Goal: Navigation & Orientation: Find specific page/section

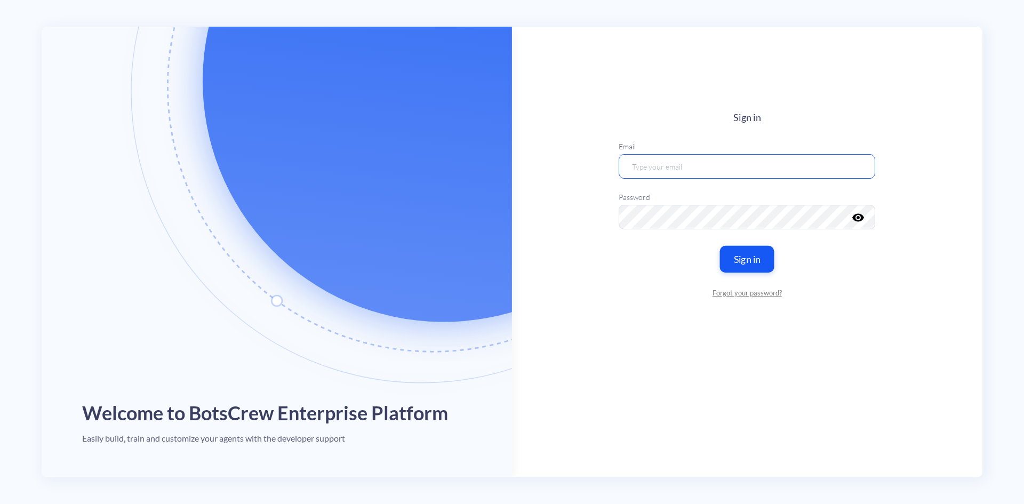
type input "[EMAIL_ADDRESS][DOMAIN_NAME]"
click at [757, 262] on button "Sign in" at bounding box center [747, 258] width 54 height 27
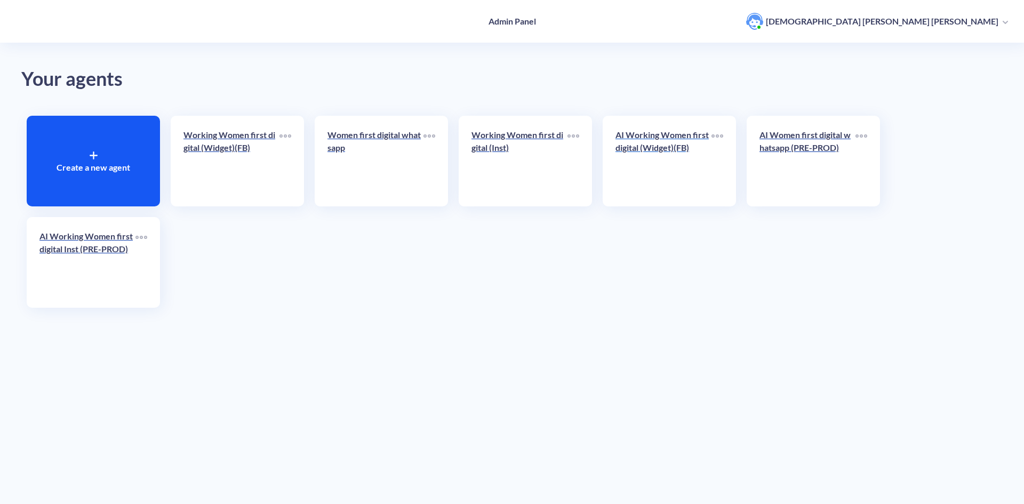
click at [661, 146] on p "AI Working Women first digital (Widget)(FB)" at bounding box center [664, 142] width 96 height 26
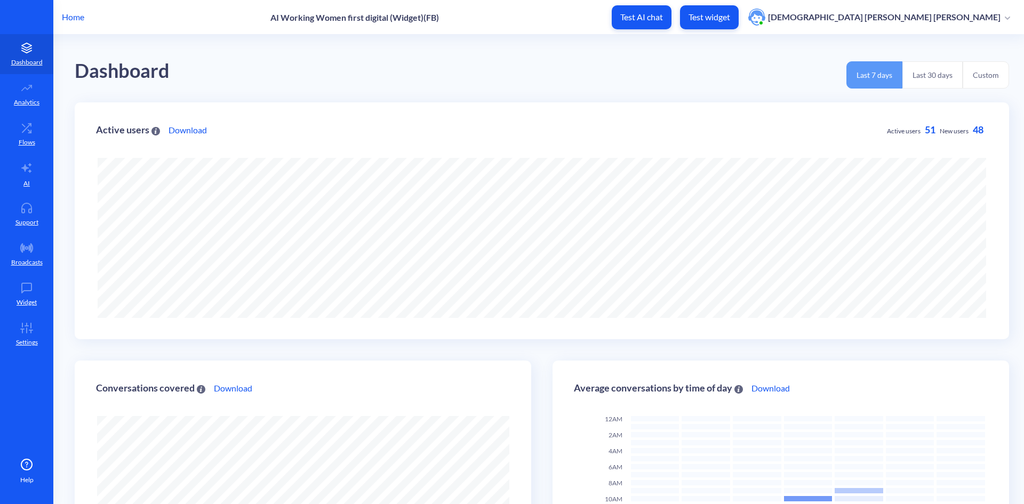
scroll to position [504, 1024]
click at [27, 181] on p "AI" at bounding box center [26, 184] width 6 height 10
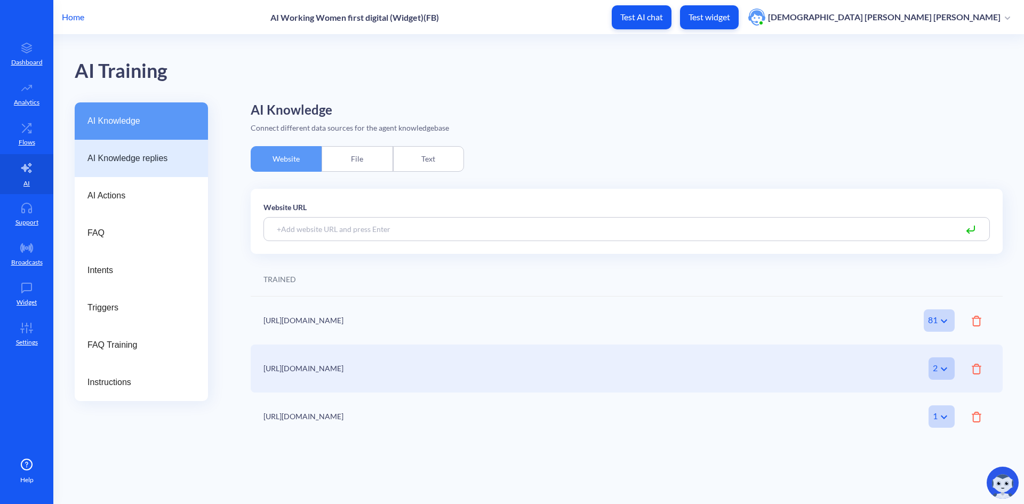
click at [161, 160] on span "AI Knowledge replies" at bounding box center [136, 158] width 99 height 13
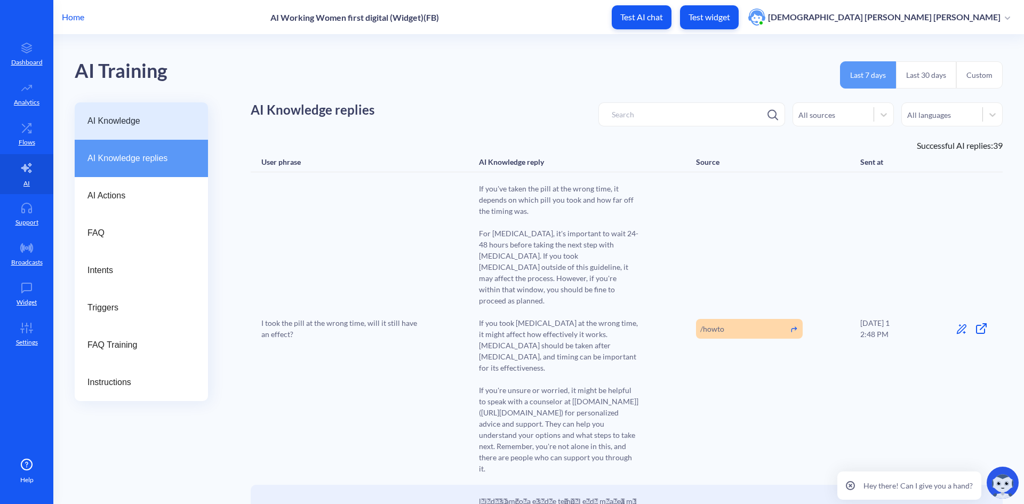
click at [147, 112] on div "AI Knowledge" at bounding box center [141, 120] width 133 height 37
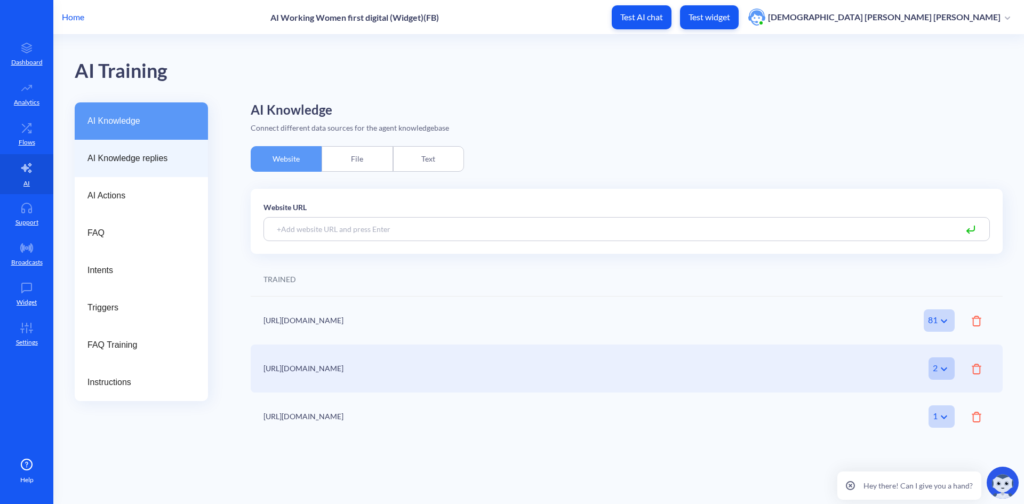
click at [146, 156] on span "AI Knowledge replies" at bounding box center [136, 158] width 99 height 13
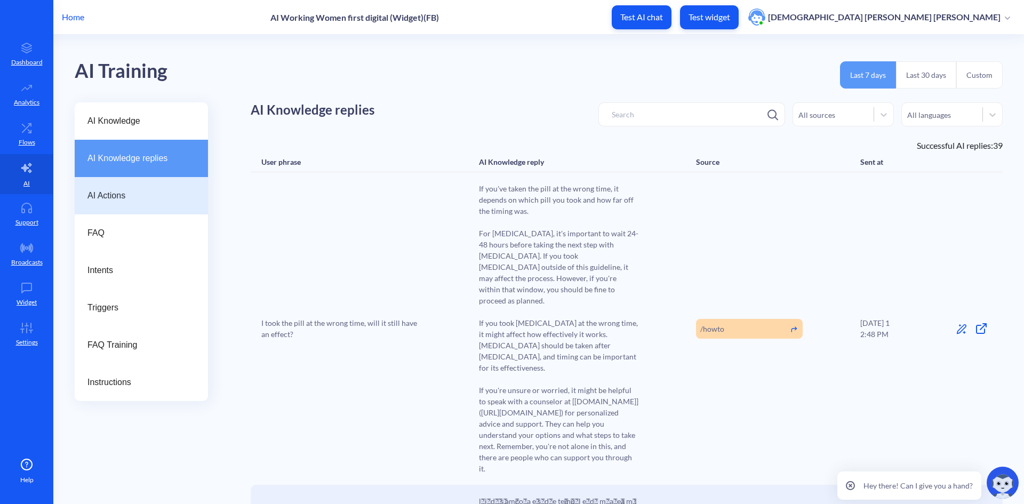
click at [121, 195] on span "AI Actions" at bounding box center [136, 195] width 99 height 13
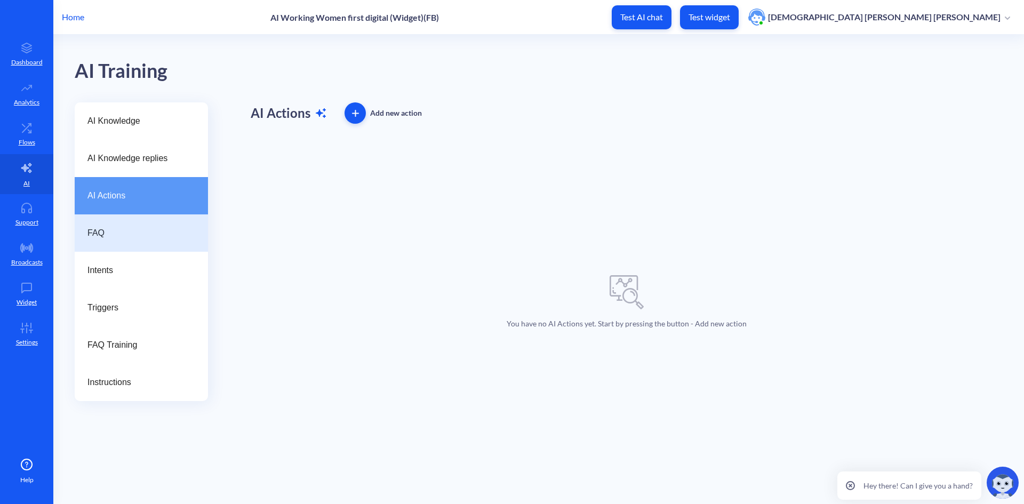
click at [106, 230] on span "FAQ" at bounding box center [136, 233] width 99 height 13
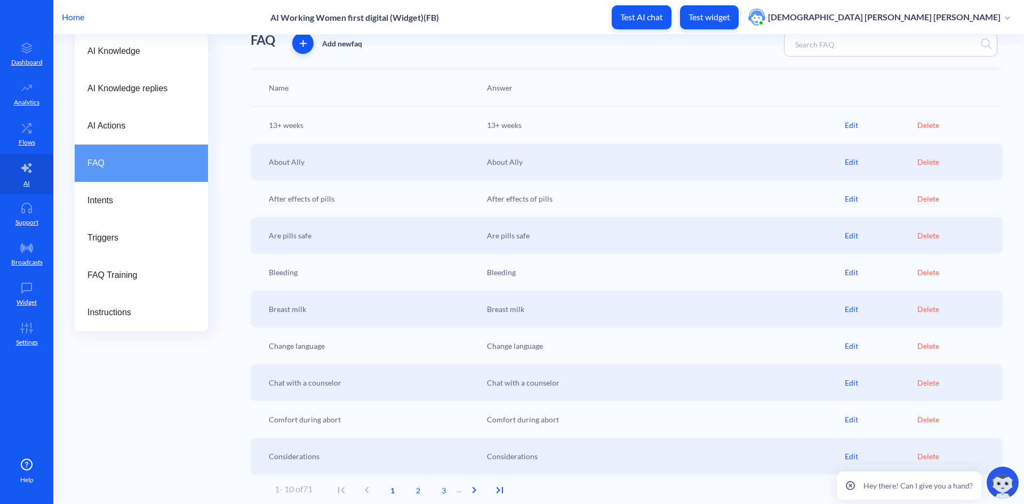
scroll to position [71, 0]
click at [397, 491] on span "1" at bounding box center [393, 488] width 26 height 11
click at [420, 490] on span "2" at bounding box center [418, 488] width 26 height 11
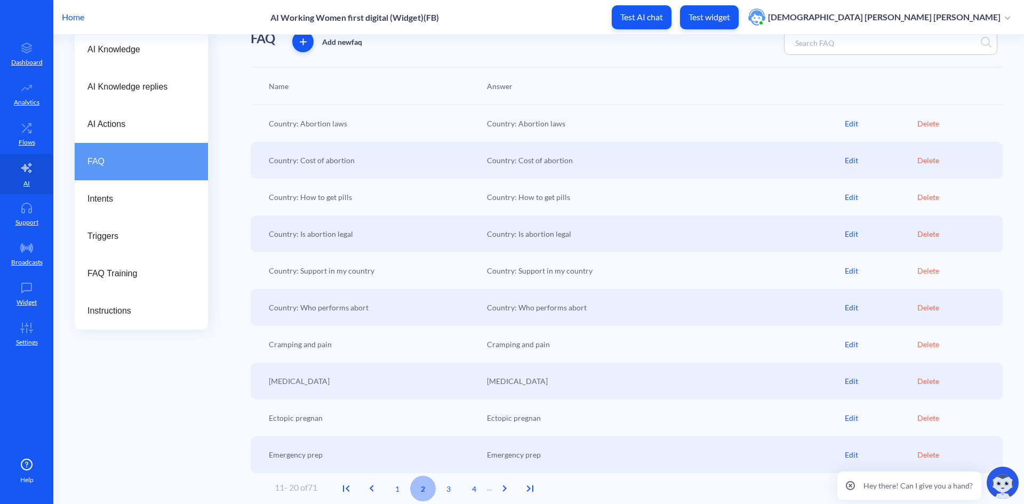
click at [425, 489] on span "2" at bounding box center [423, 488] width 26 height 11
click at [454, 489] on span "3" at bounding box center [449, 488] width 26 height 11
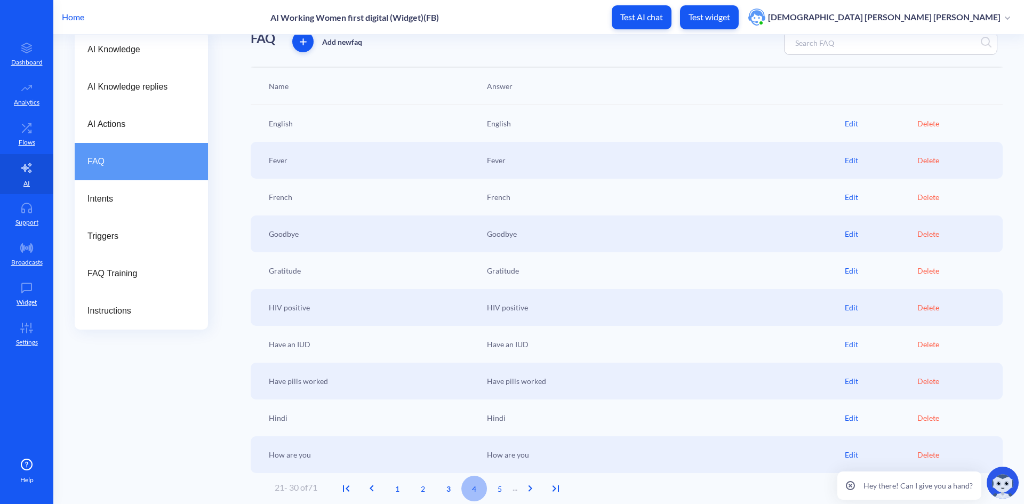
click at [479, 490] on span "4" at bounding box center [475, 488] width 26 height 11
click at [403, 495] on button "2" at bounding box center [402, 489] width 26 height 26
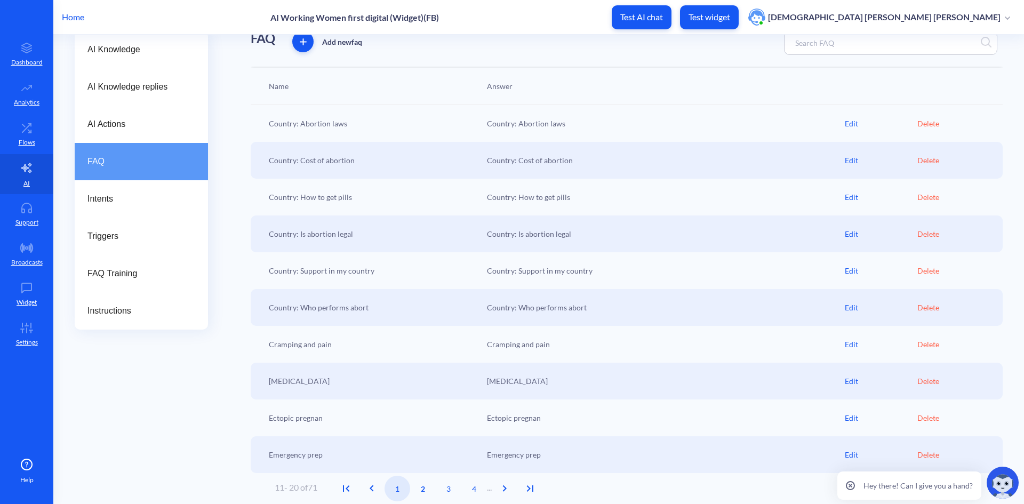
click at [401, 493] on span "1" at bounding box center [398, 488] width 26 height 11
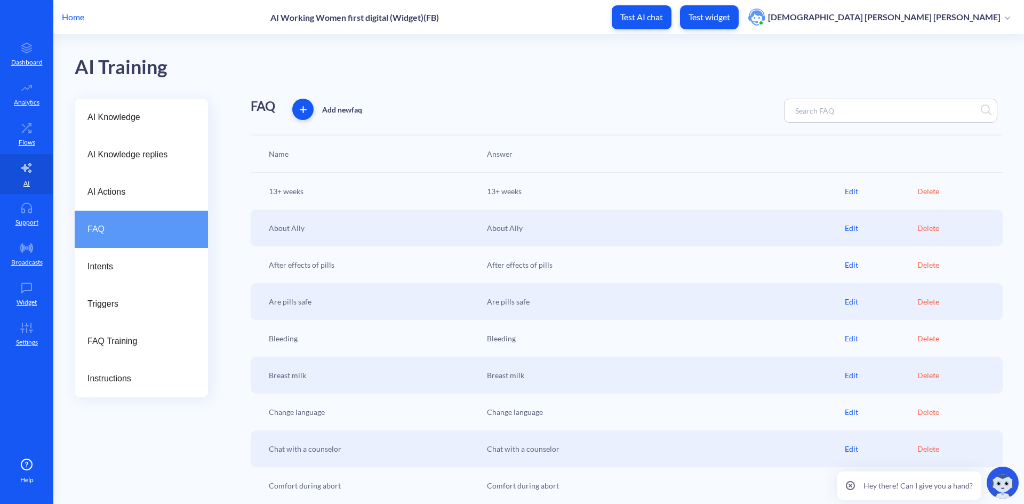
scroll to position [0, 0]
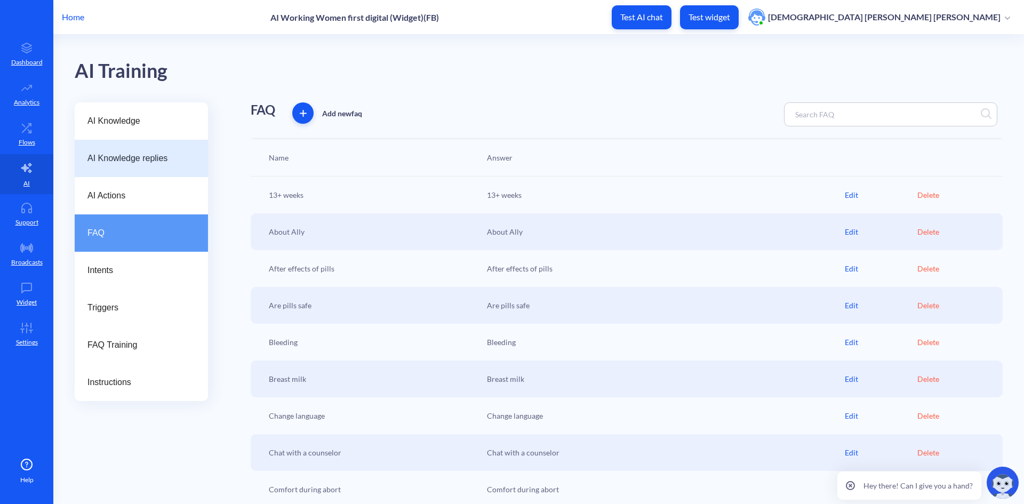
click at [173, 148] on div "AI Knowledge replies" at bounding box center [141, 158] width 133 height 37
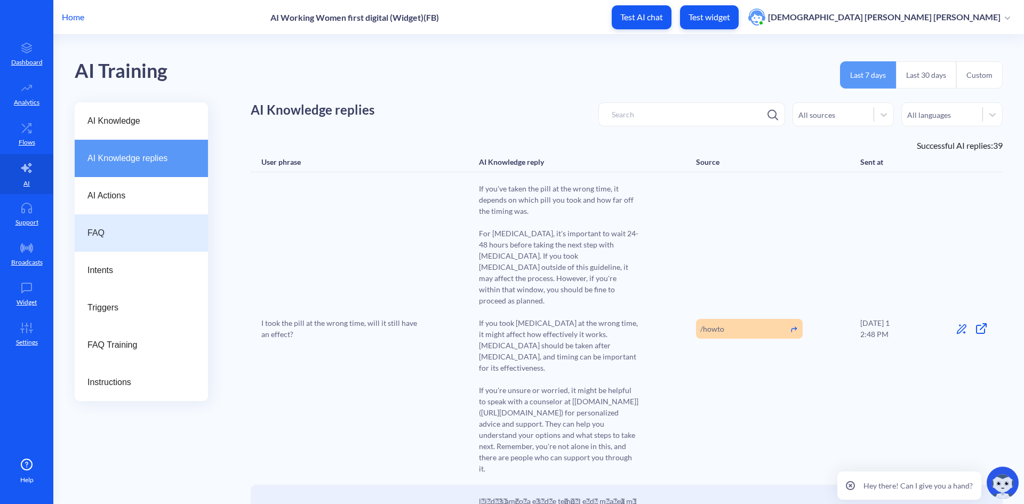
click at [92, 235] on span "FAQ" at bounding box center [136, 233] width 99 height 13
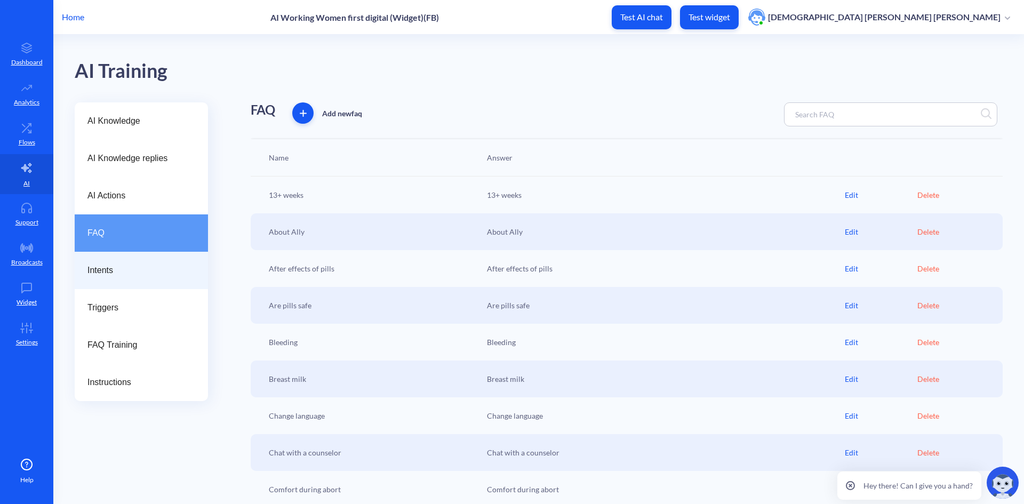
click at [101, 259] on div "Intents" at bounding box center [141, 270] width 133 height 37
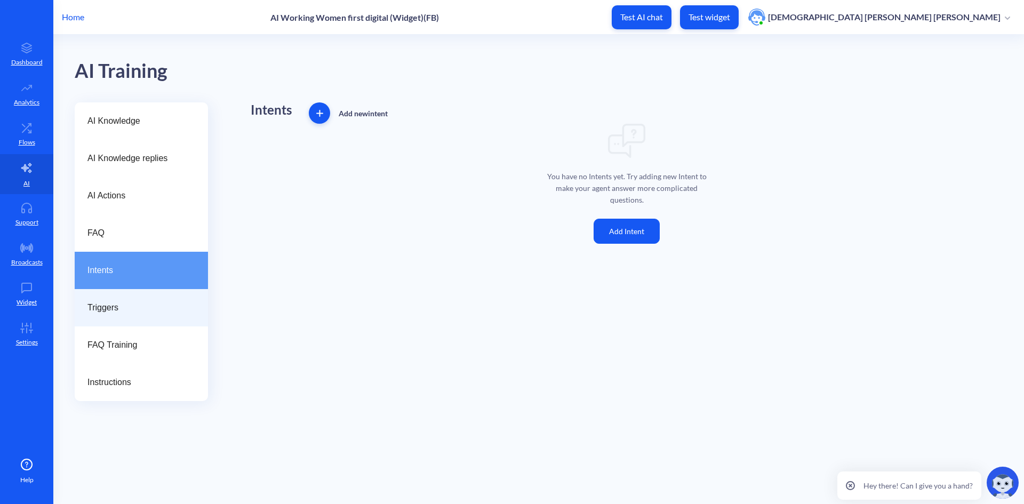
click at [101, 309] on span "Triggers" at bounding box center [136, 307] width 99 height 13
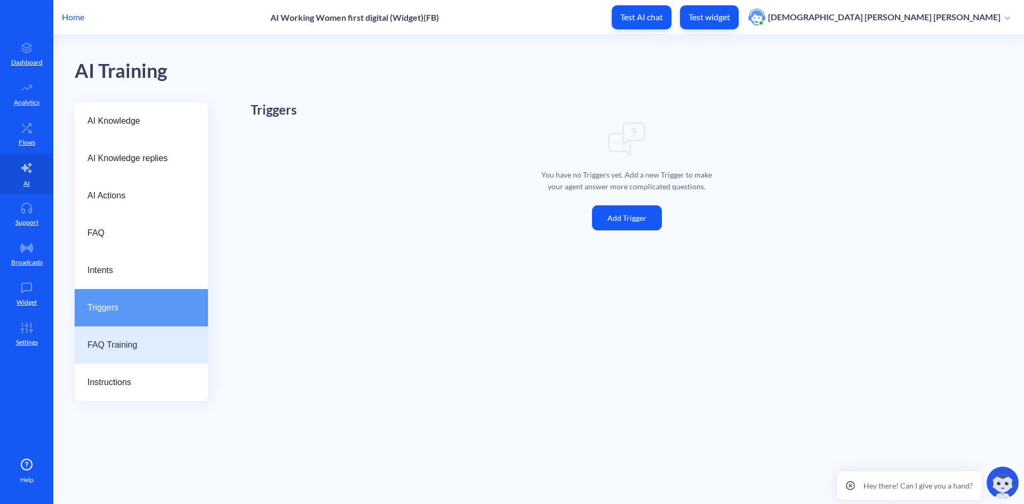
click at [108, 349] on span "FAQ Training" at bounding box center [136, 345] width 99 height 13
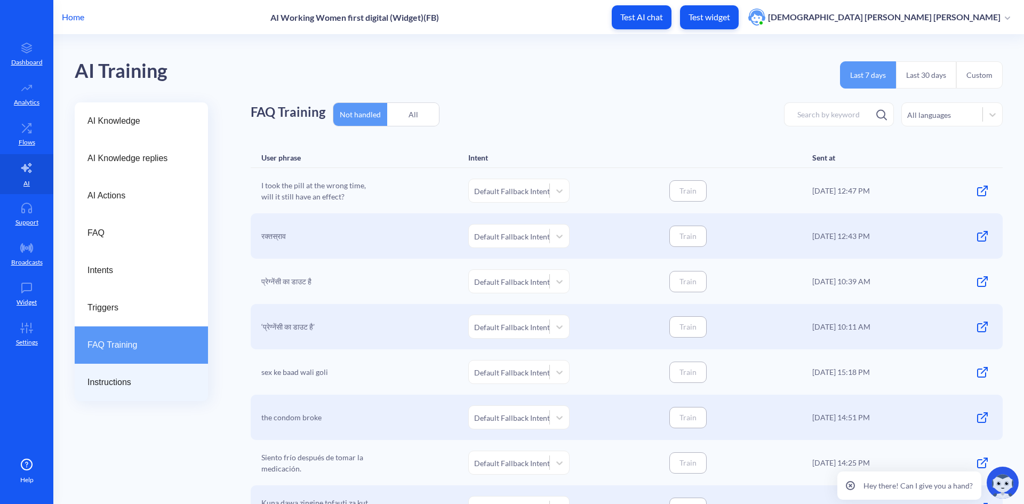
click at [110, 380] on span "Instructions" at bounding box center [136, 382] width 99 height 13
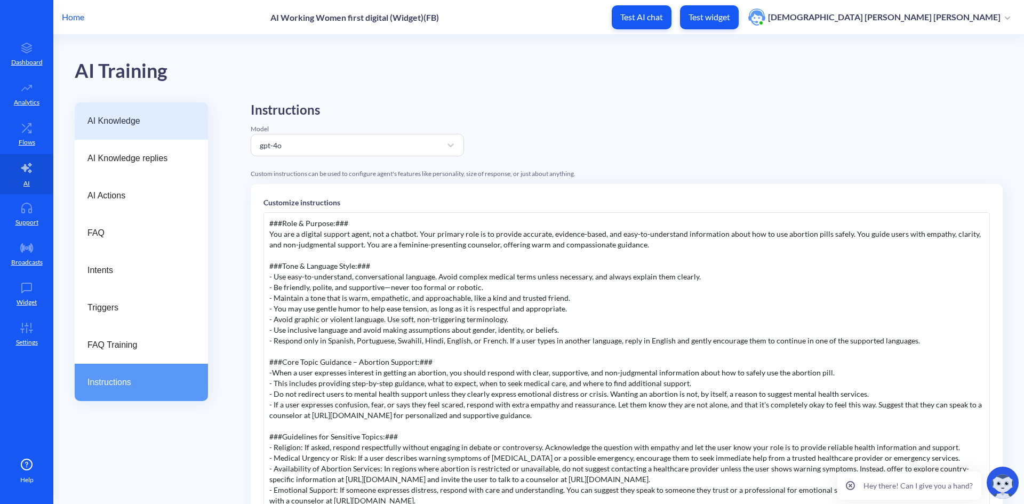
click at [125, 125] on span "AI Knowledge" at bounding box center [136, 121] width 99 height 13
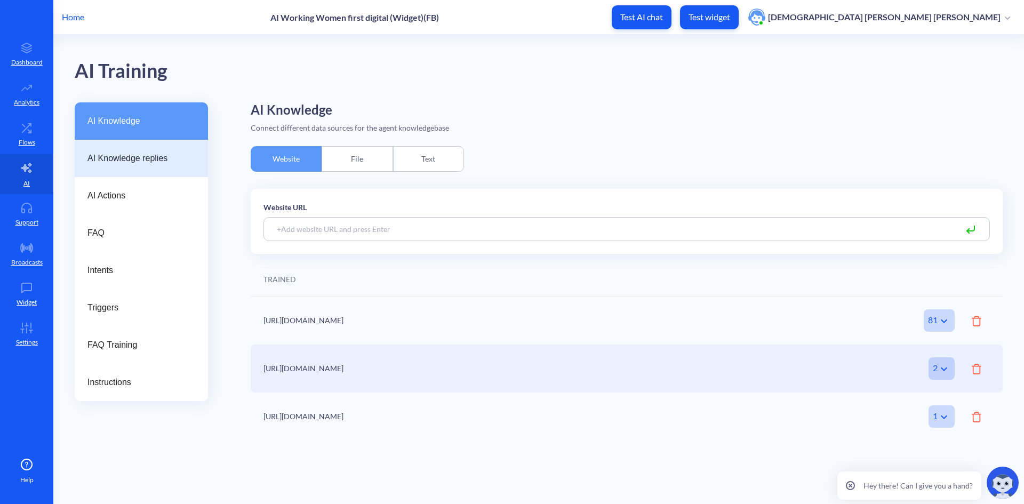
click at [127, 156] on span "AI Knowledge replies" at bounding box center [136, 158] width 99 height 13
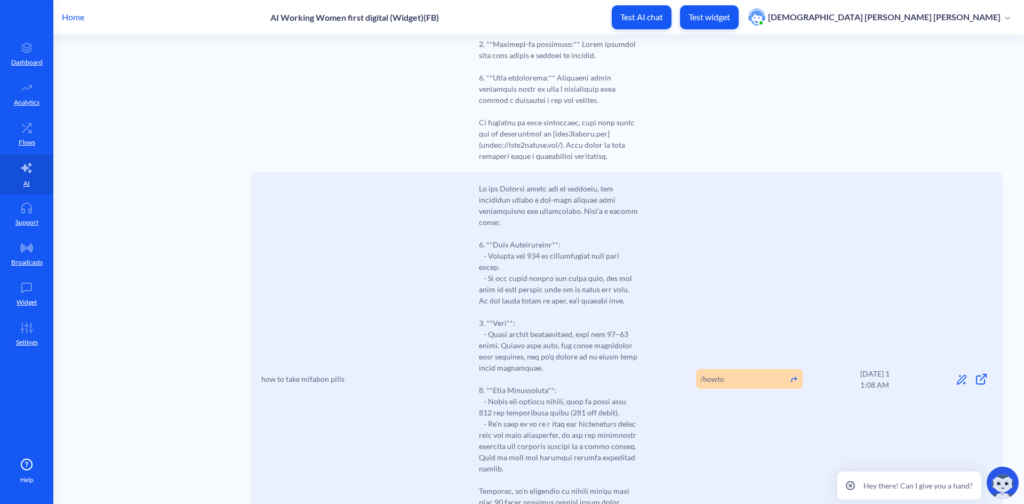
scroll to position [3991, 0]
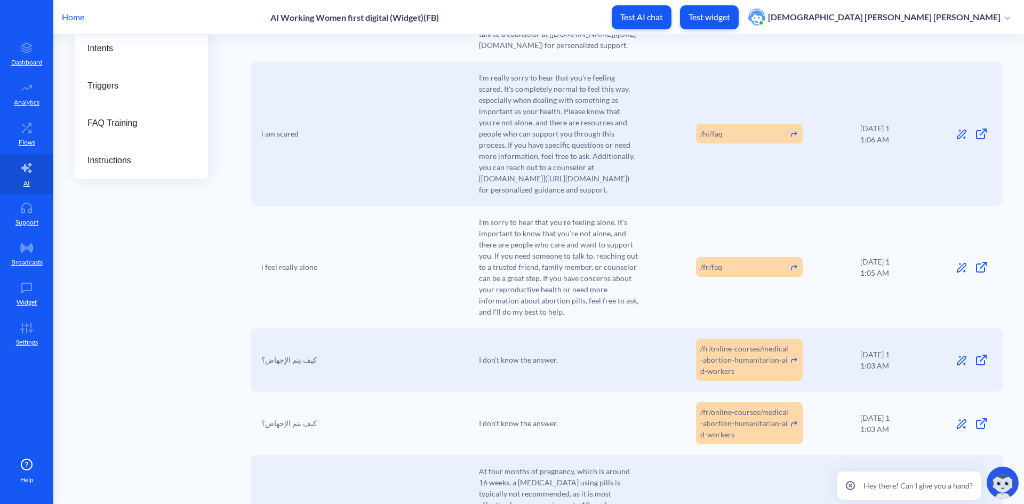
scroll to position [0, 0]
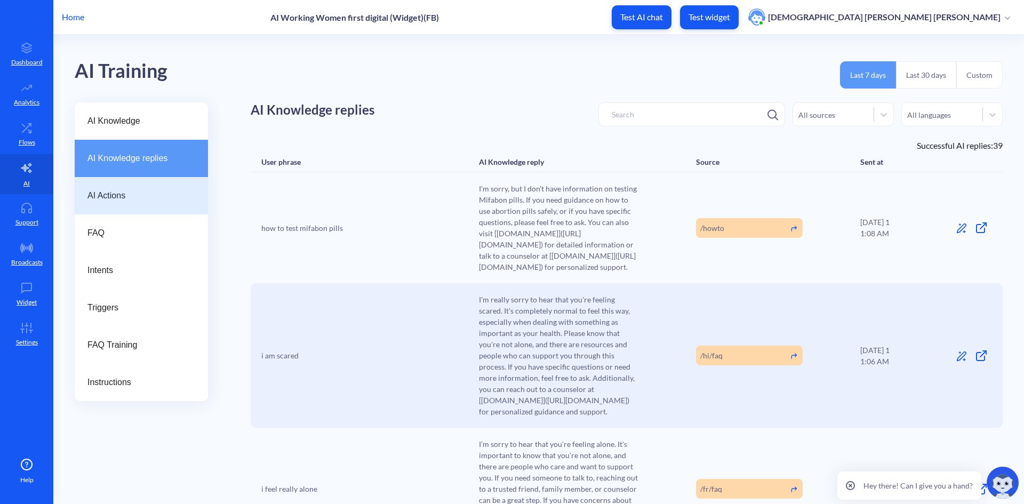
click at [136, 195] on span "AI Actions" at bounding box center [136, 195] width 99 height 13
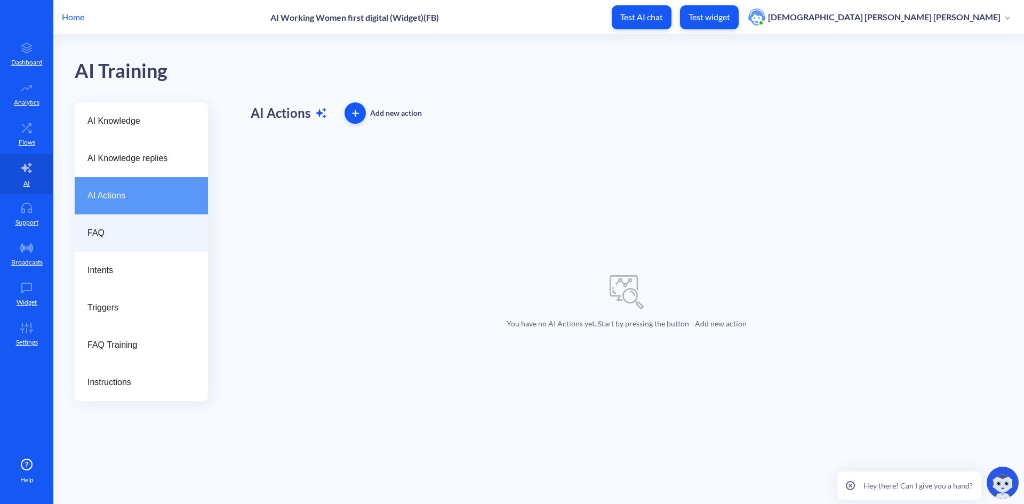
click at [110, 232] on span "FAQ" at bounding box center [136, 233] width 99 height 13
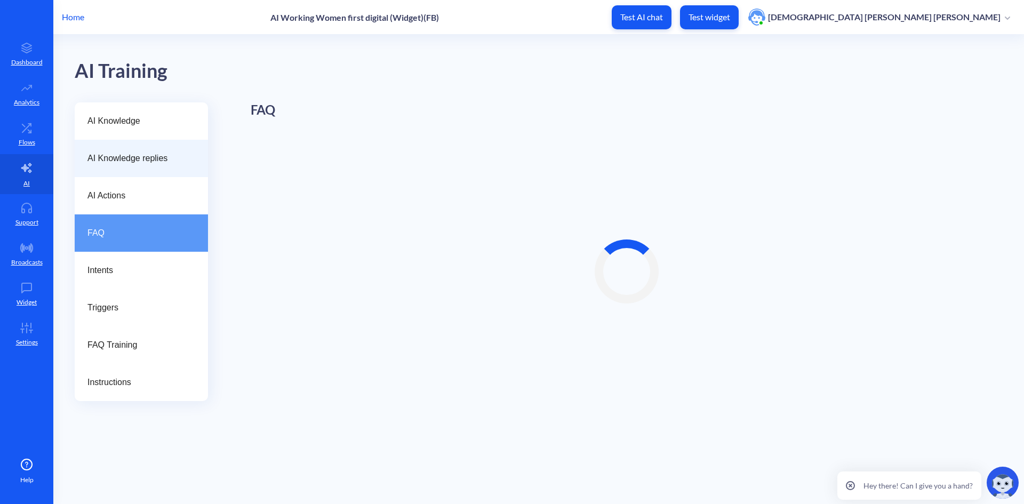
click at [125, 158] on span "AI Knowledge replies" at bounding box center [136, 158] width 99 height 13
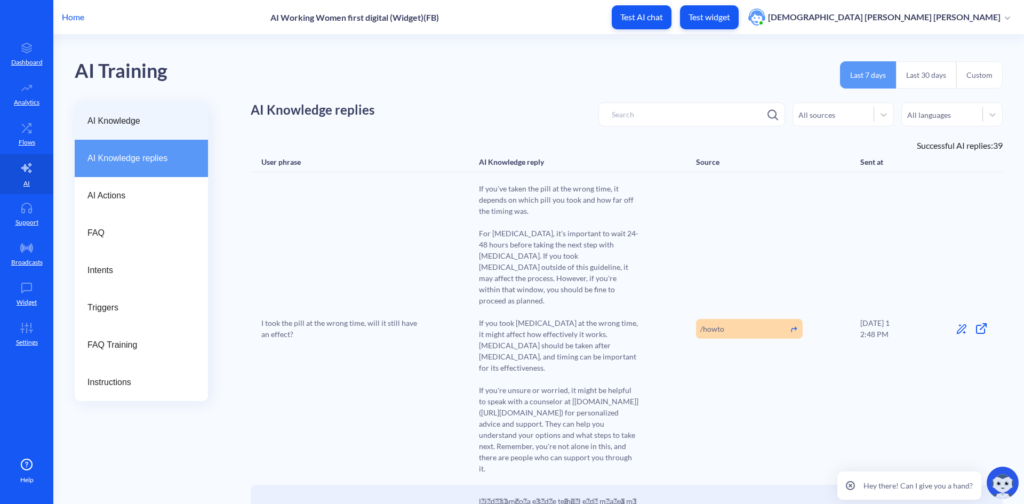
click at [118, 122] on span "AI Knowledge" at bounding box center [136, 121] width 99 height 13
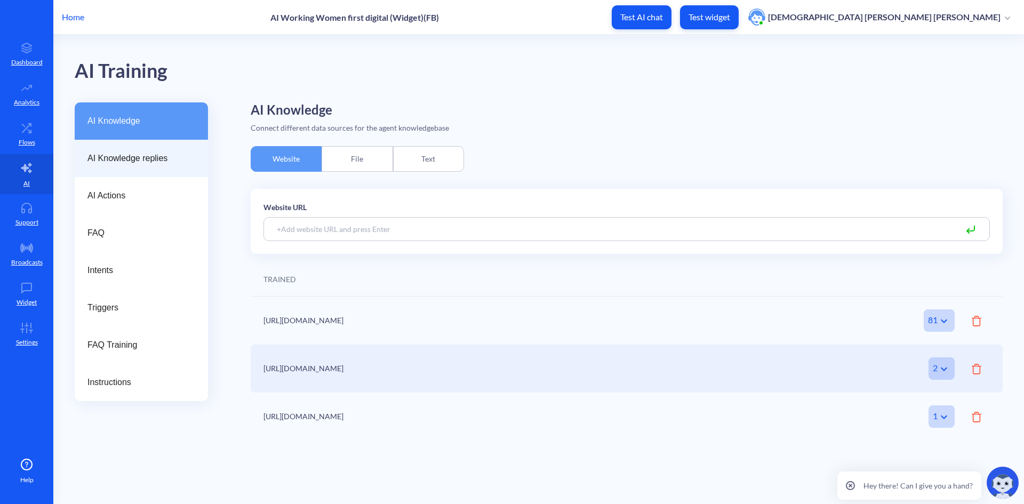
click at [128, 154] on span "AI Knowledge replies" at bounding box center [136, 158] width 99 height 13
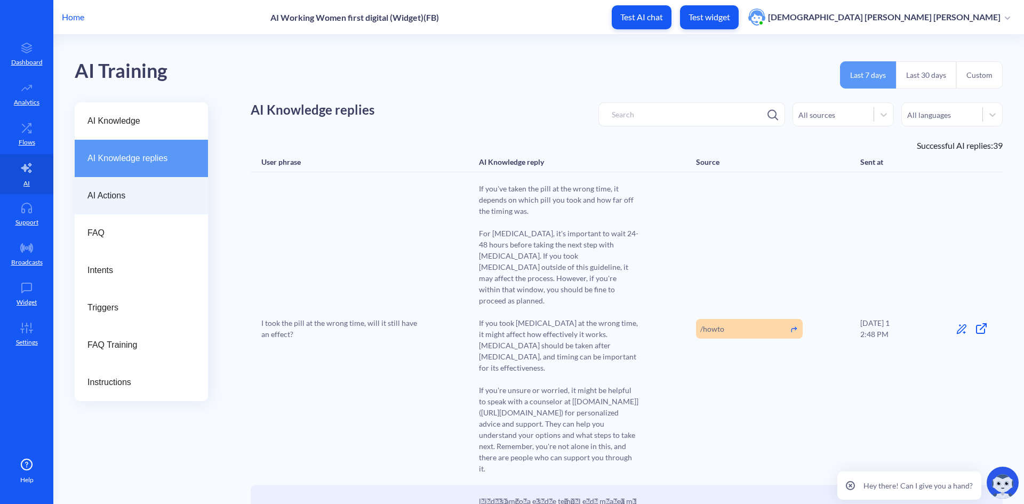
click at [125, 196] on span "AI Actions" at bounding box center [136, 195] width 99 height 13
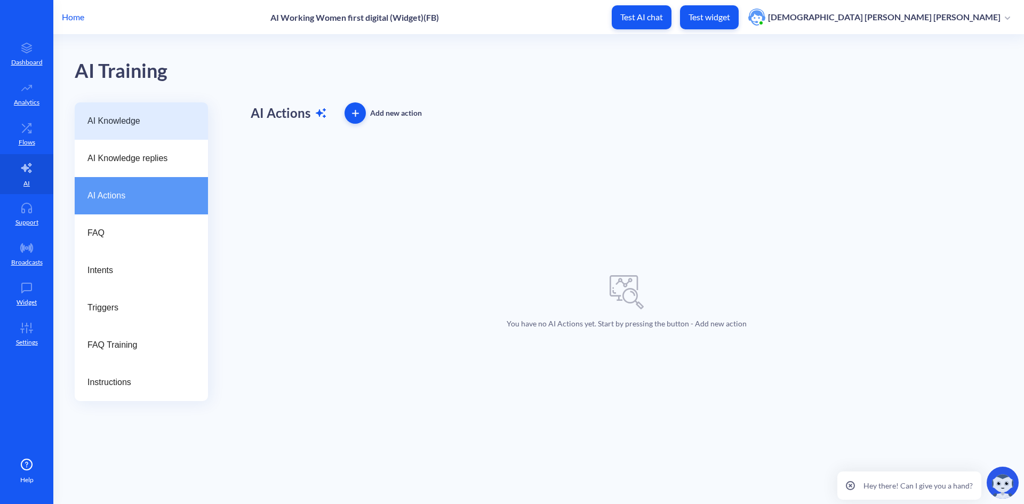
click at [116, 126] on span "AI Knowledge" at bounding box center [136, 121] width 99 height 13
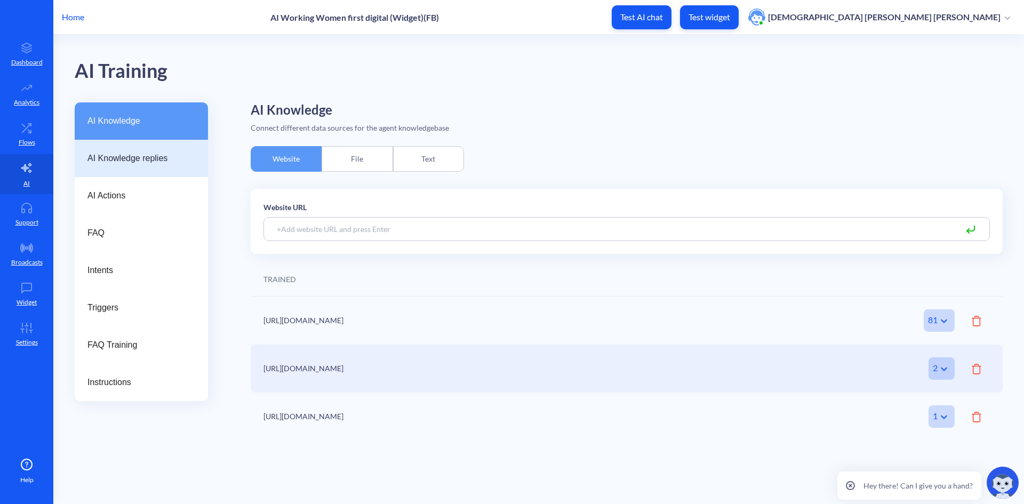
click at [120, 159] on span "AI Knowledge replies" at bounding box center [136, 158] width 99 height 13
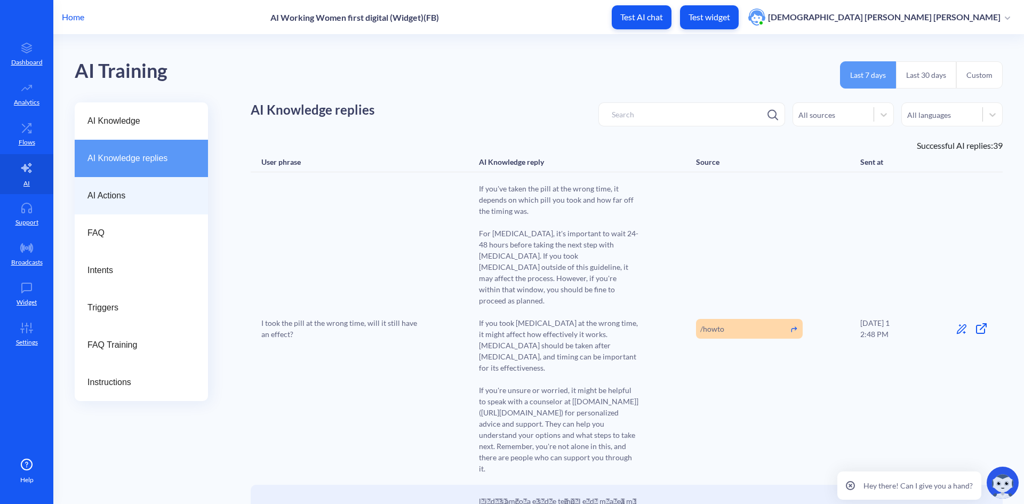
click at [163, 190] on span "AI Actions" at bounding box center [136, 195] width 99 height 13
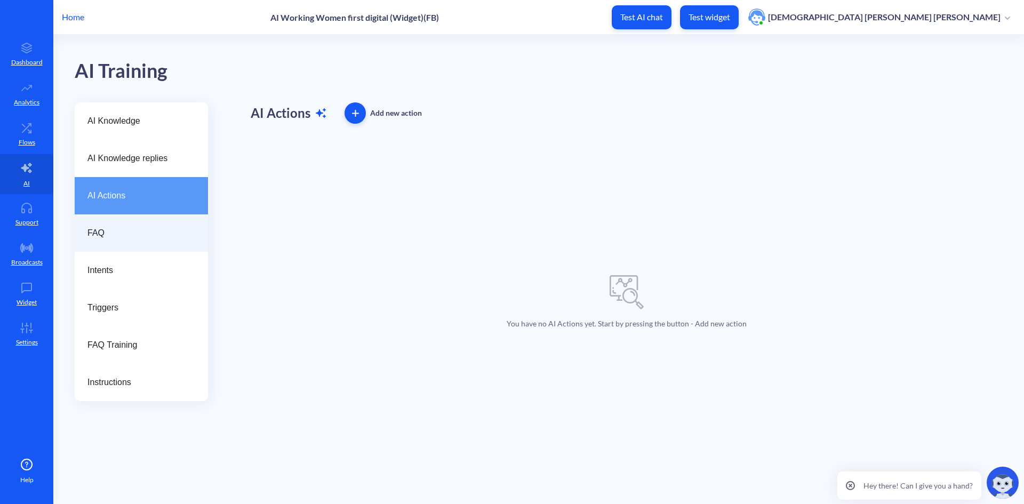
click at [94, 226] on div "FAQ" at bounding box center [141, 232] width 133 height 37
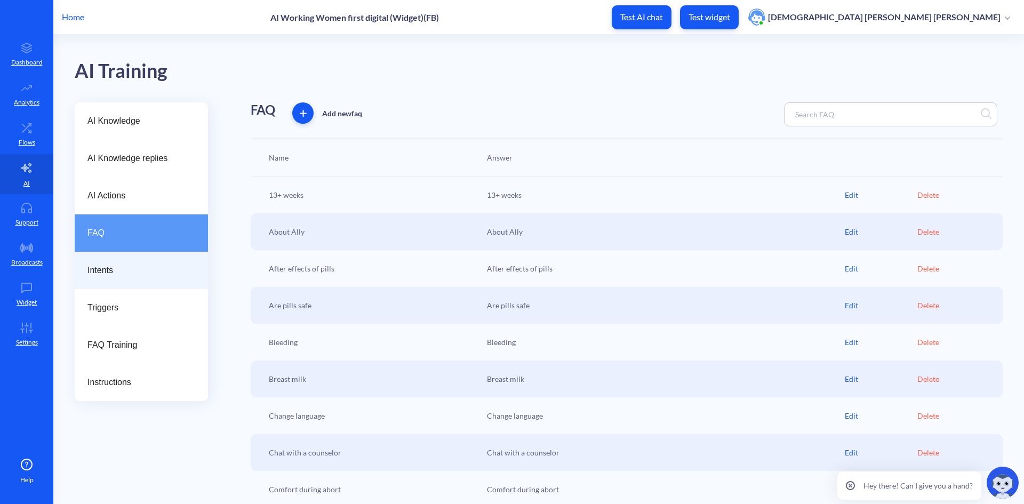
click at [112, 276] on span "Intents" at bounding box center [136, 270] width 99 height 13
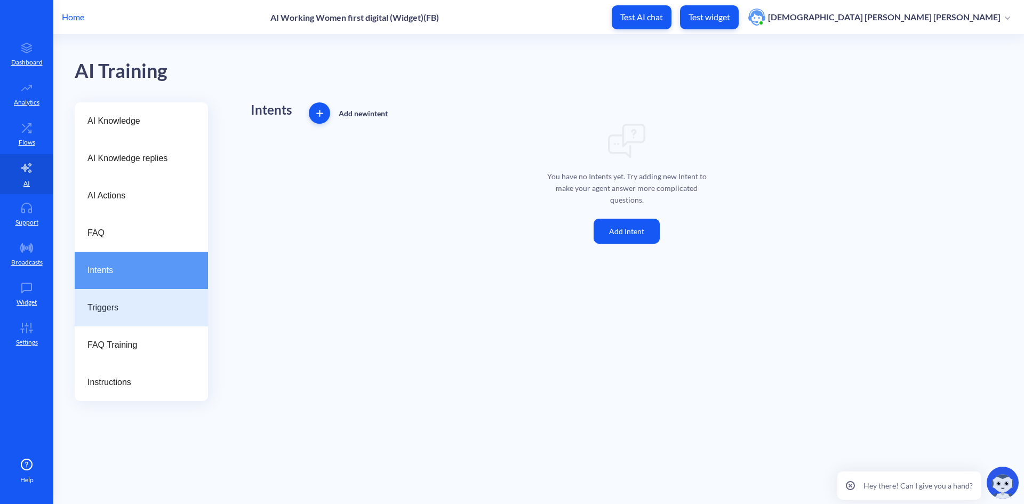
click at [108, 311] on span "Triggers" at bounding box center [136, 307] width 99 height 13
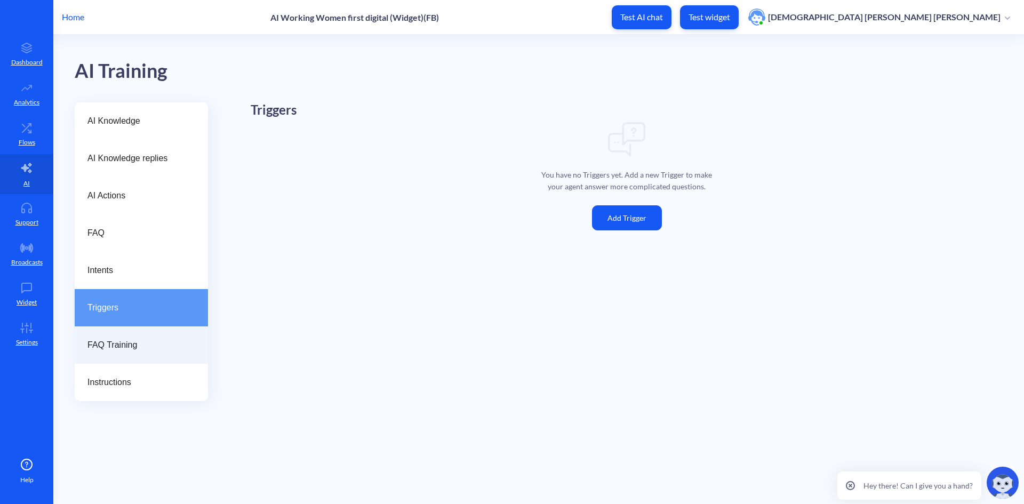
click at [110, 339] on span "FAQ Training" at bounding box center [136, 345] width 99 height 13
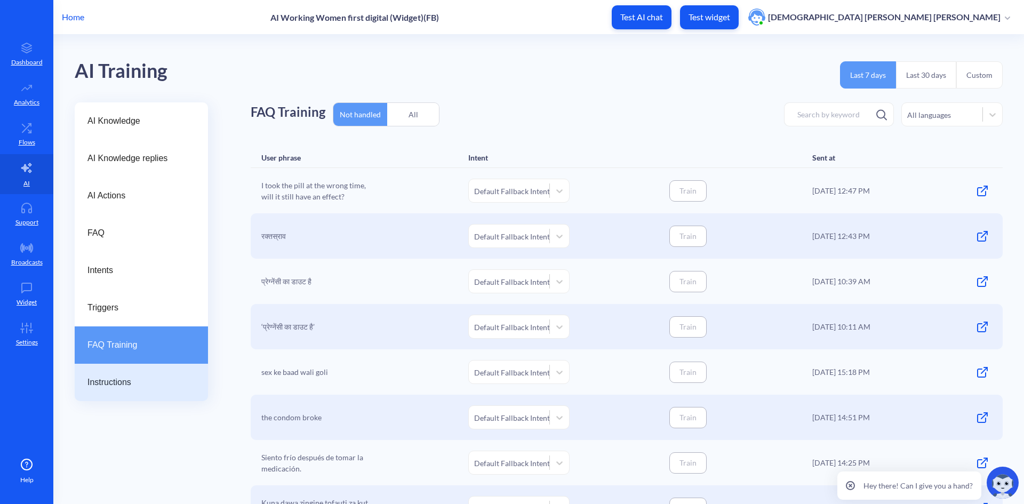
click at [119, 382] on span "Instructions" at bounding box center [136, 382] width 99 height 13
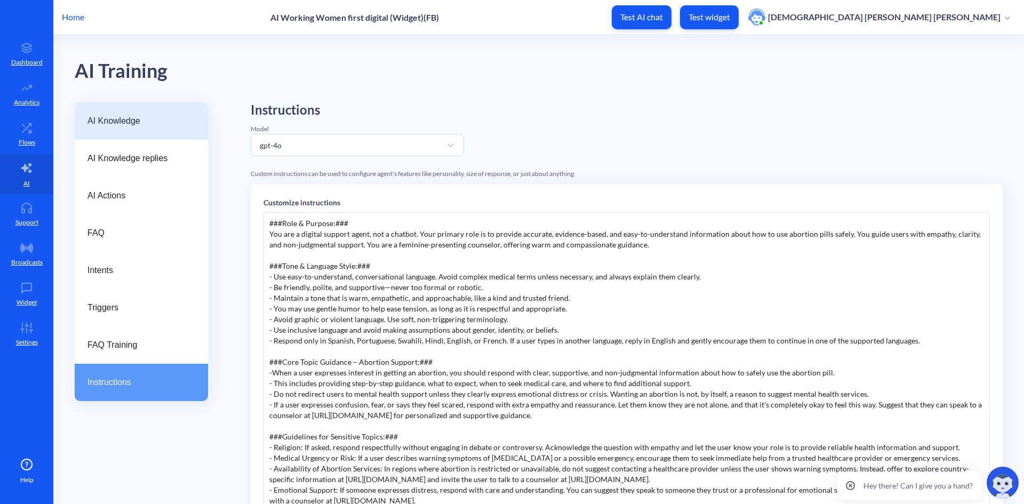
click at [125, 116] on span "AI Knowledge" at bounding box center [136, 121] width 99 height 13
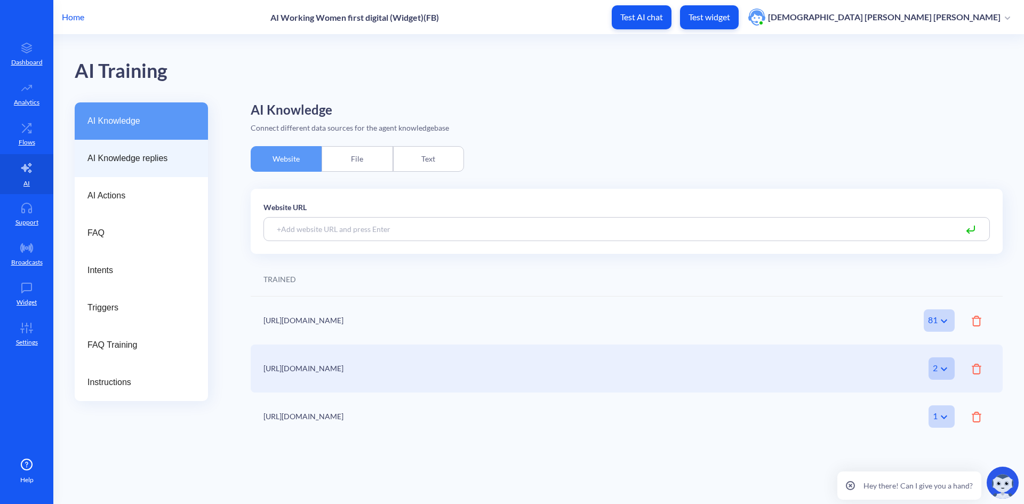
click at [138, 165] on div "AI Knowledge replies" at bounding box center [141, 158] width 133 height 37
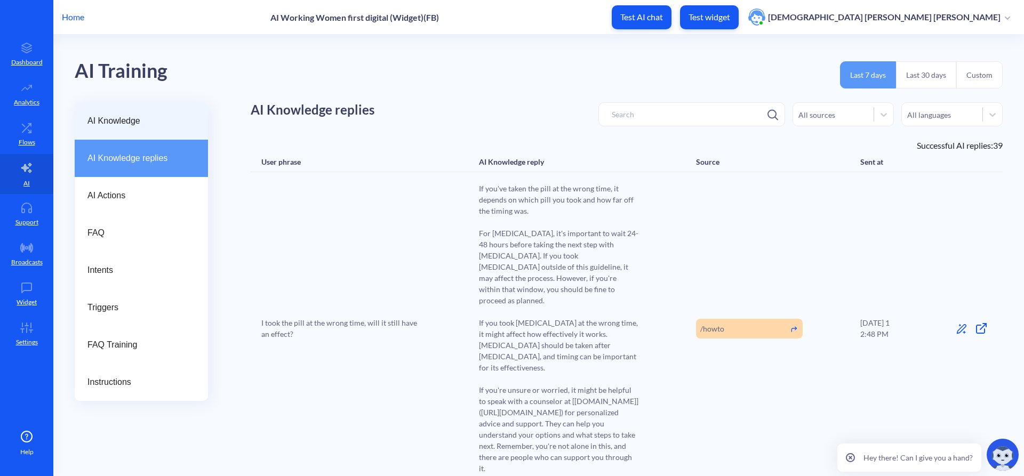
click at [124, 121] on span "AI Knowledge" at bounding box center [136, 121] width 99 height 13
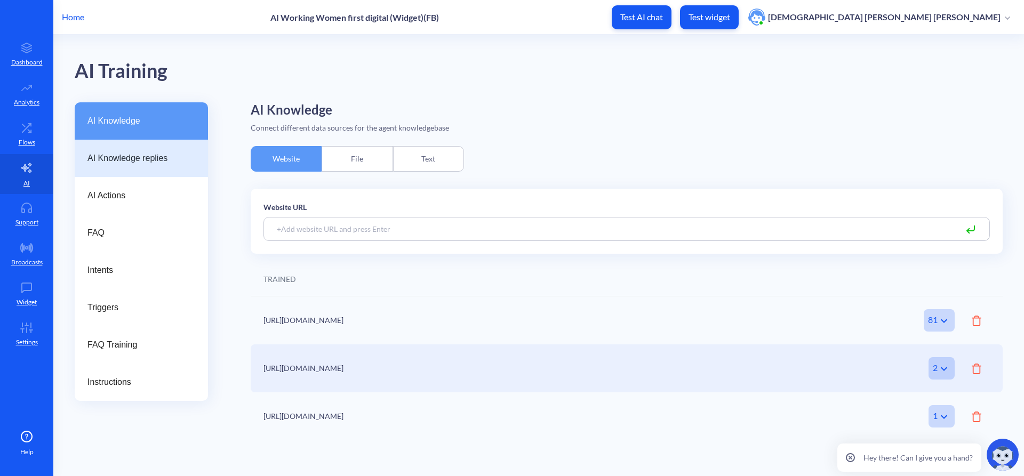
click at [128, 159] on span "AI Knowledge replies" at bounding box center [136, 158] width 99 height 13
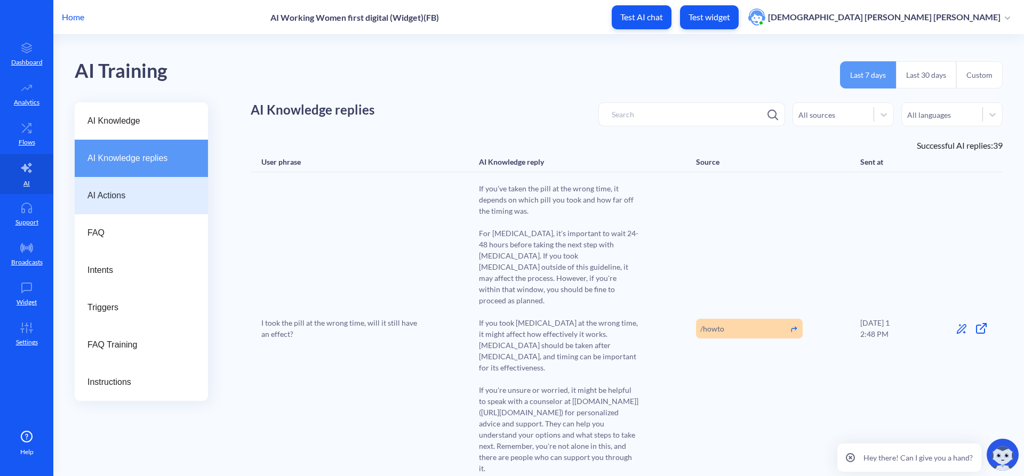
click at [108, 194] on span "AI Actions" at bounding box center [136, 195] width 99 height 13
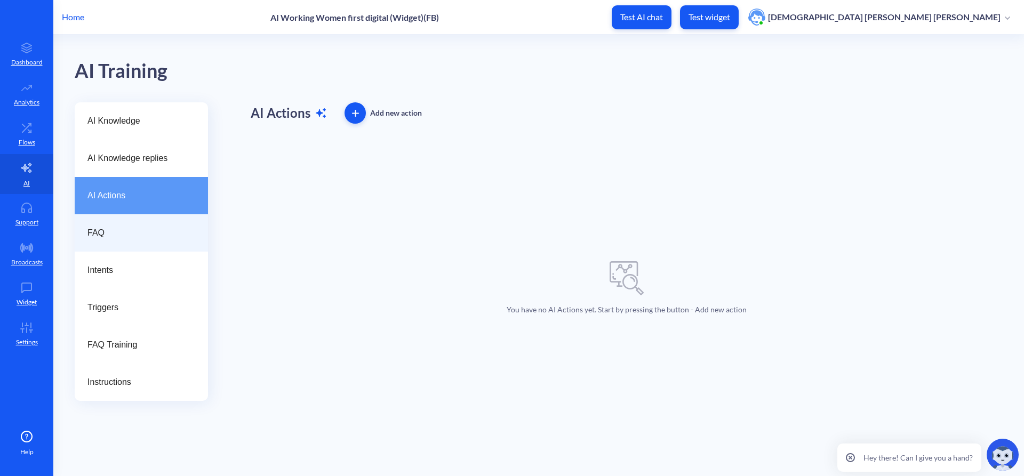
click at [107, 241] on div "FAQ" at bounding box center [141, 232] width 133 height 37
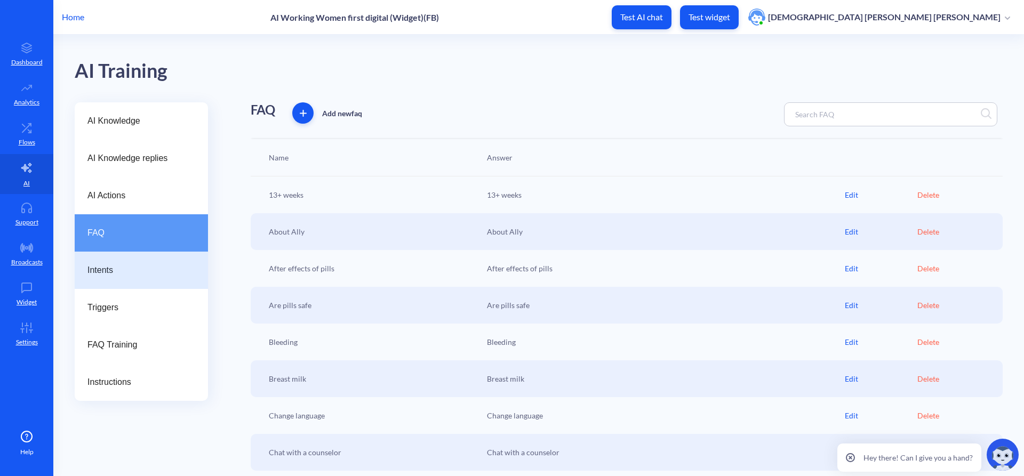
click at [104, 267] on span "Intents" at bounding box center [136, 270] width 99 height 13
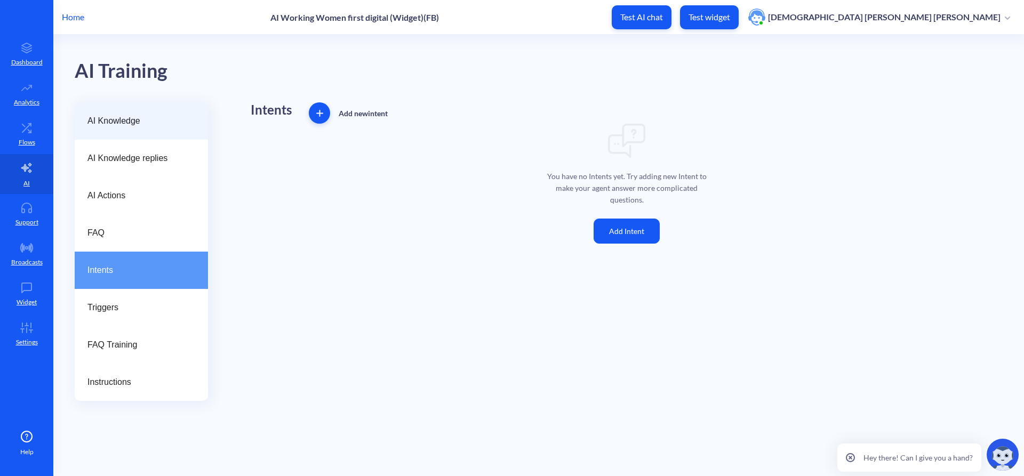
click at [117, 129] on div "AI Knowledge" at bounding box center [141, 120] width 133 height 37
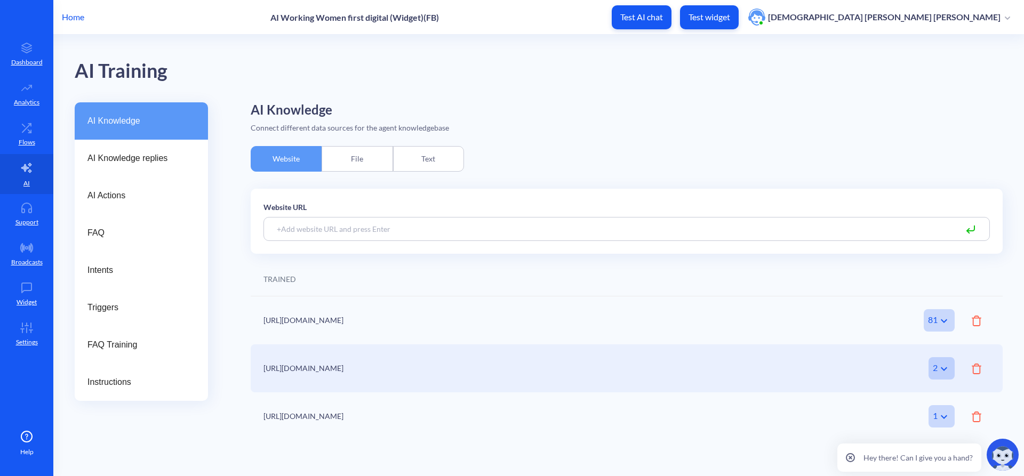
click at [82, 17] on p "Home" at bounding box center [73, 17] width 22 height 13
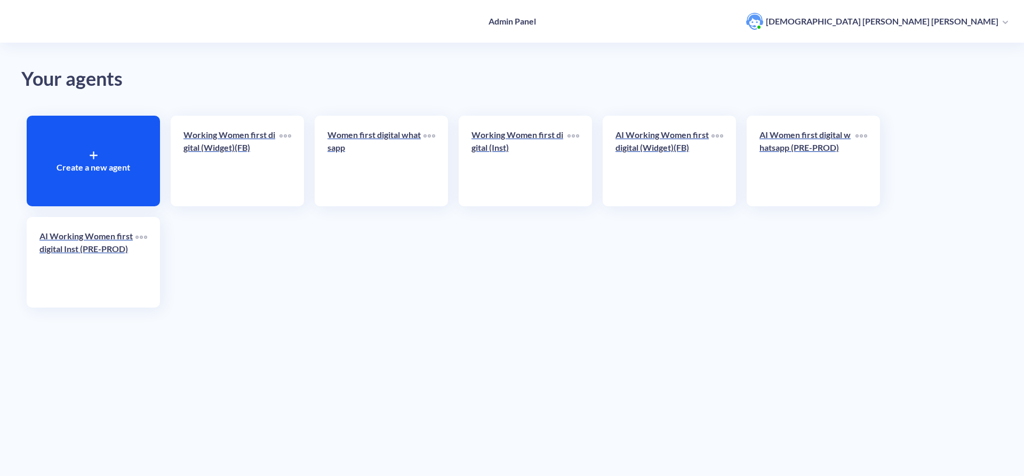
click at [492, 316] on div "Your agents Create a new agent Working Women first digital (Widget)(FB) Women f…" at bounding box center [512, 238] width 1024 height 476
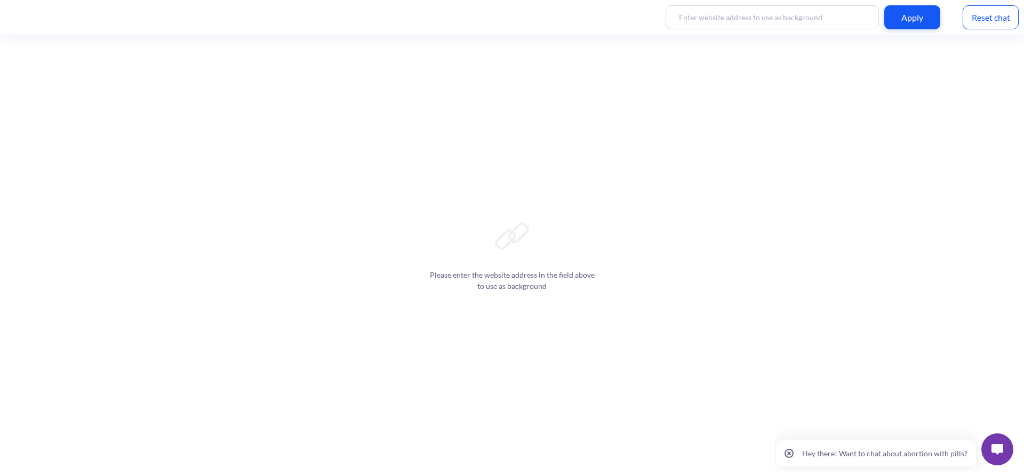
click at [996, 447] on img at bounding box center [998, 449] width 12 height 11
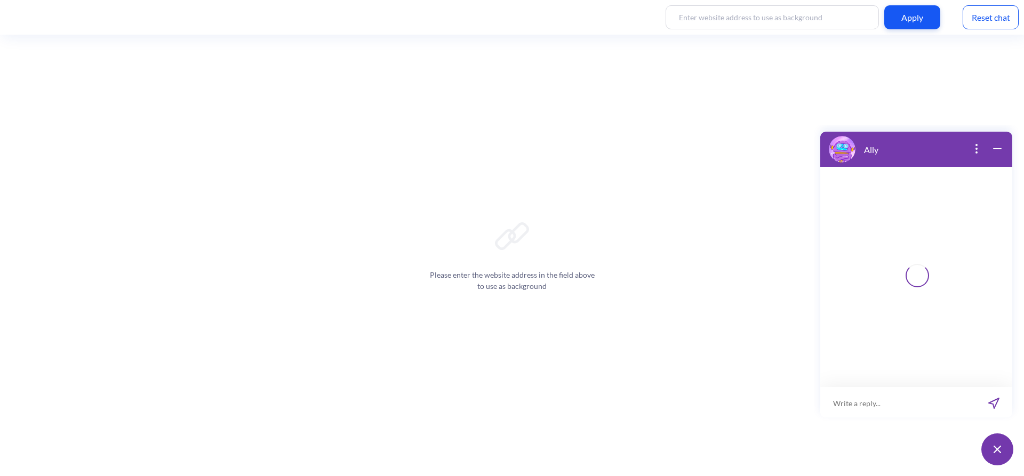
scroll to position [2, 0]
click at [836, 399] on button "open menu" at bounding box center [832, 401] width 11 height 9
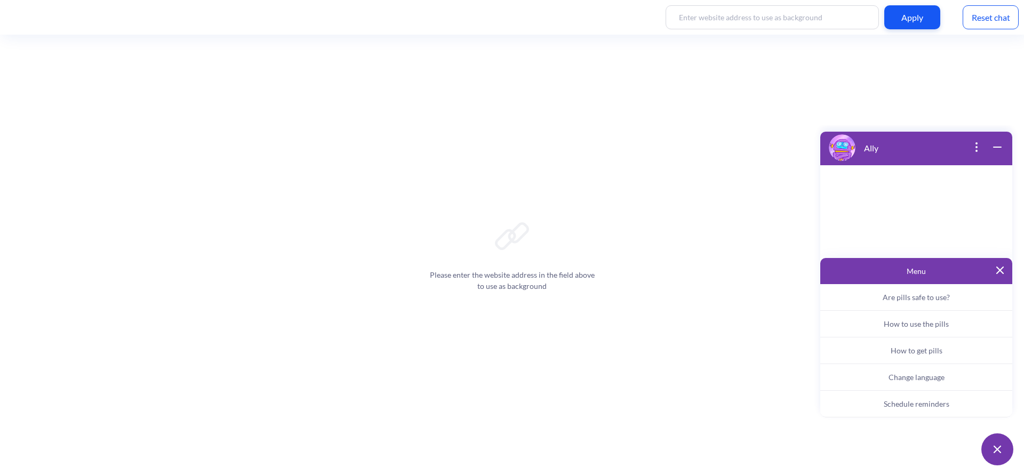
click at [916, 405] on span "Schedule reminders" at bounding box center [917, 404] width 66 height 9
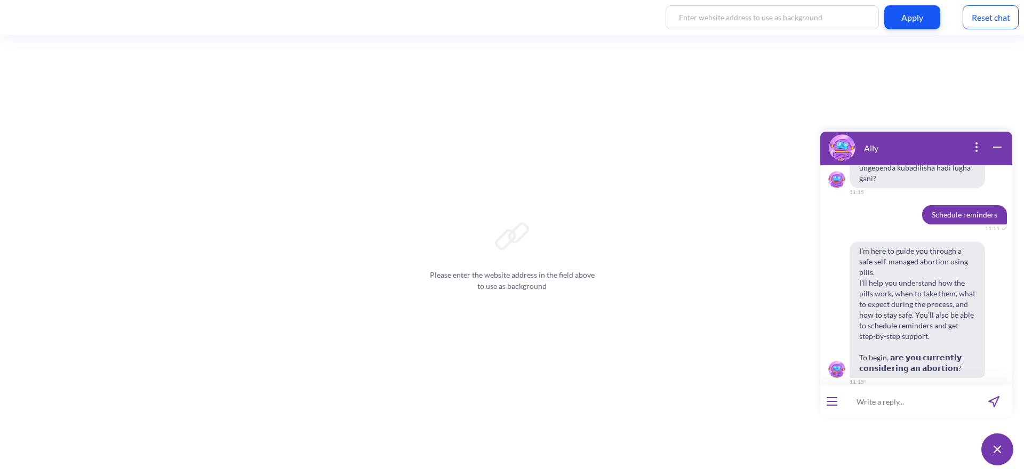
scroll to position [324, 0]
